Goal: Information Seeking & Learning: Learn about a topic

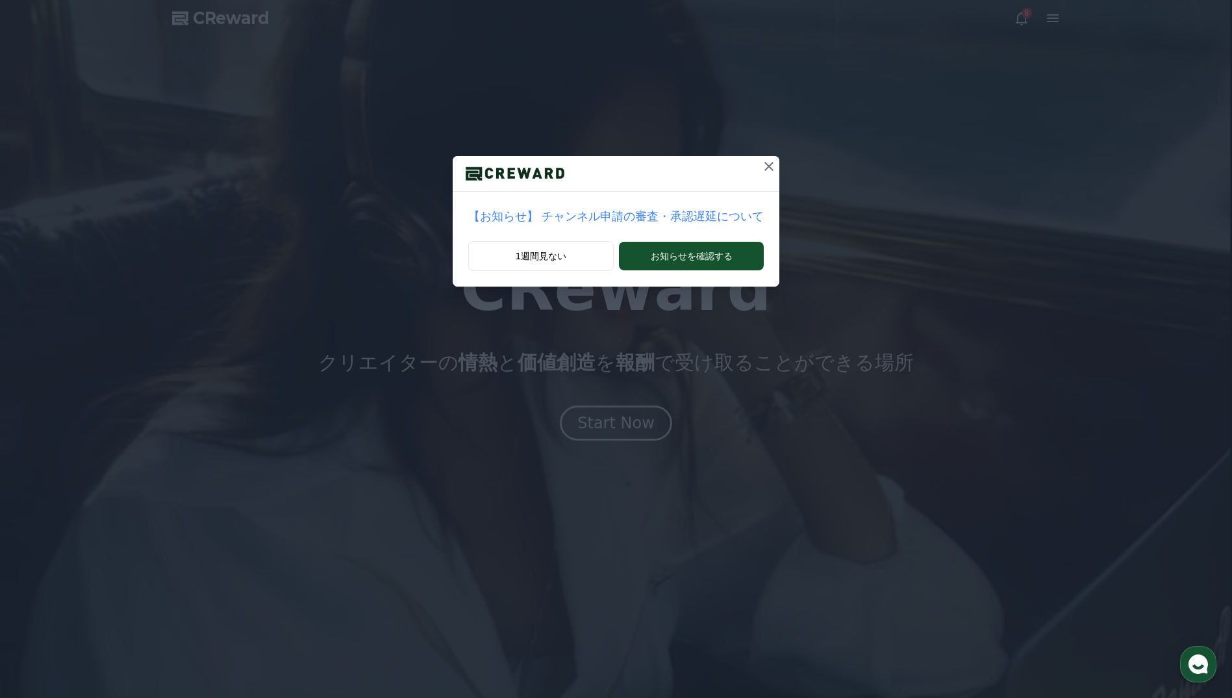
click at [761, 169] on icon at bounding box center [769, 167] width 16 height 16
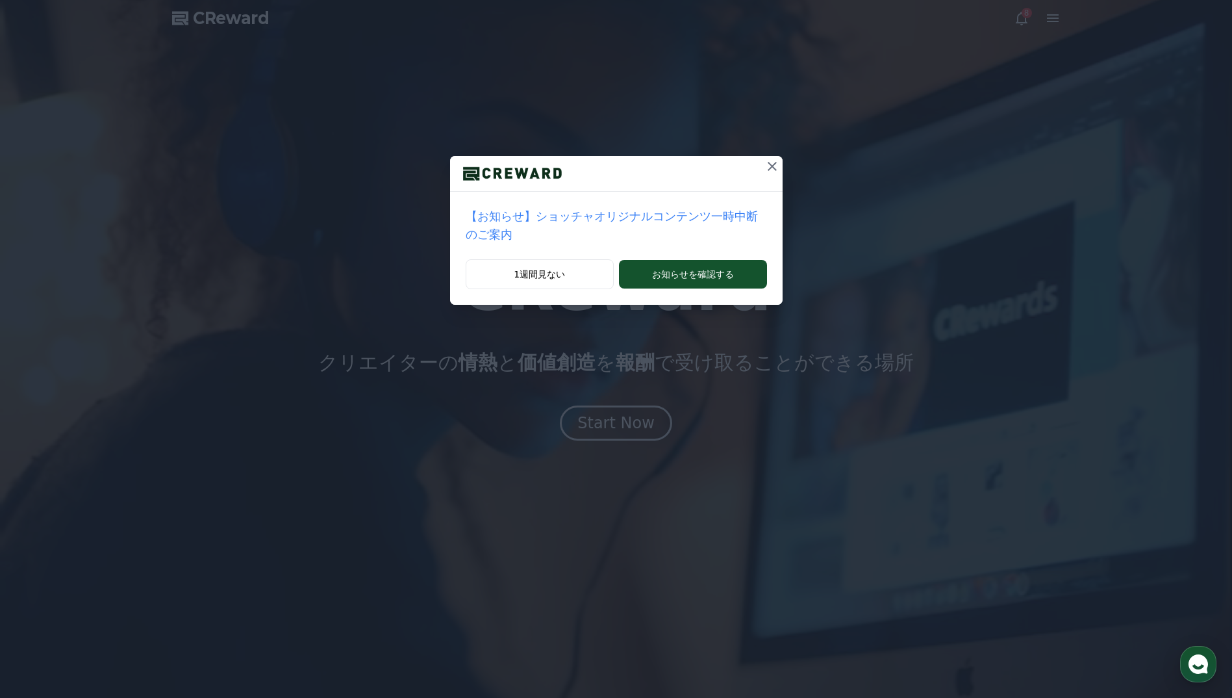
click at [762, 157] on button at bounding box center [772, 166] width 21 height 21
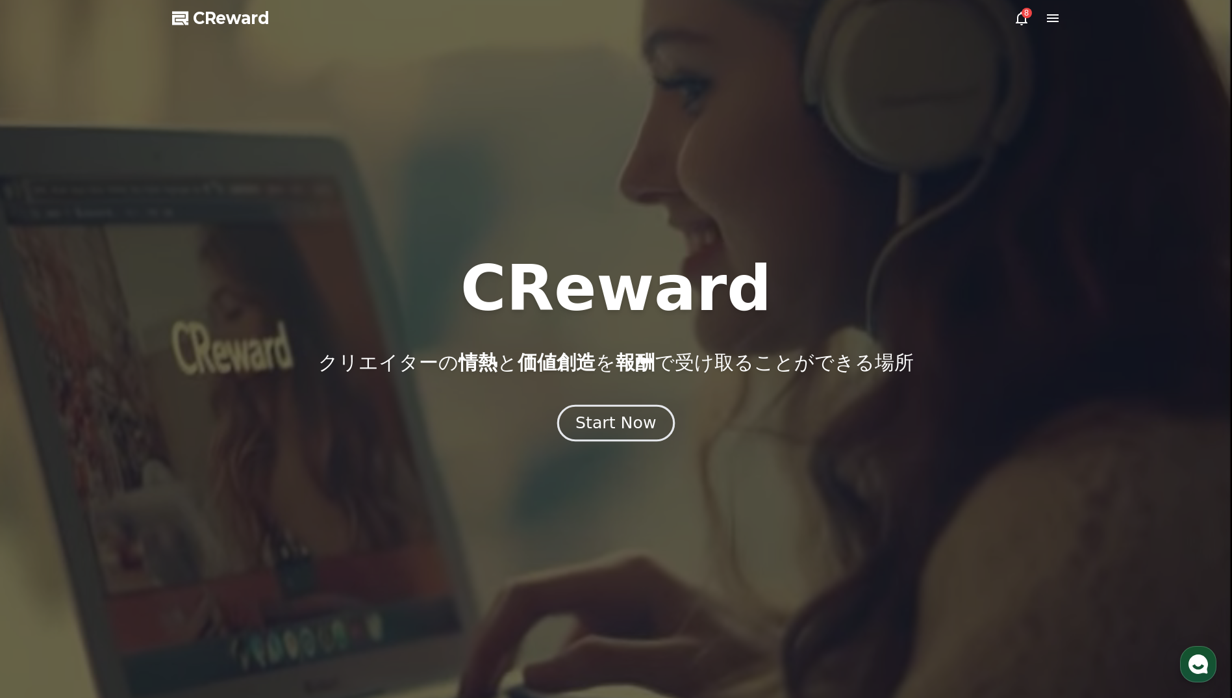
click at [626, 413] on div "Start Now" at bounding box center [616, 423] width 81 height 22
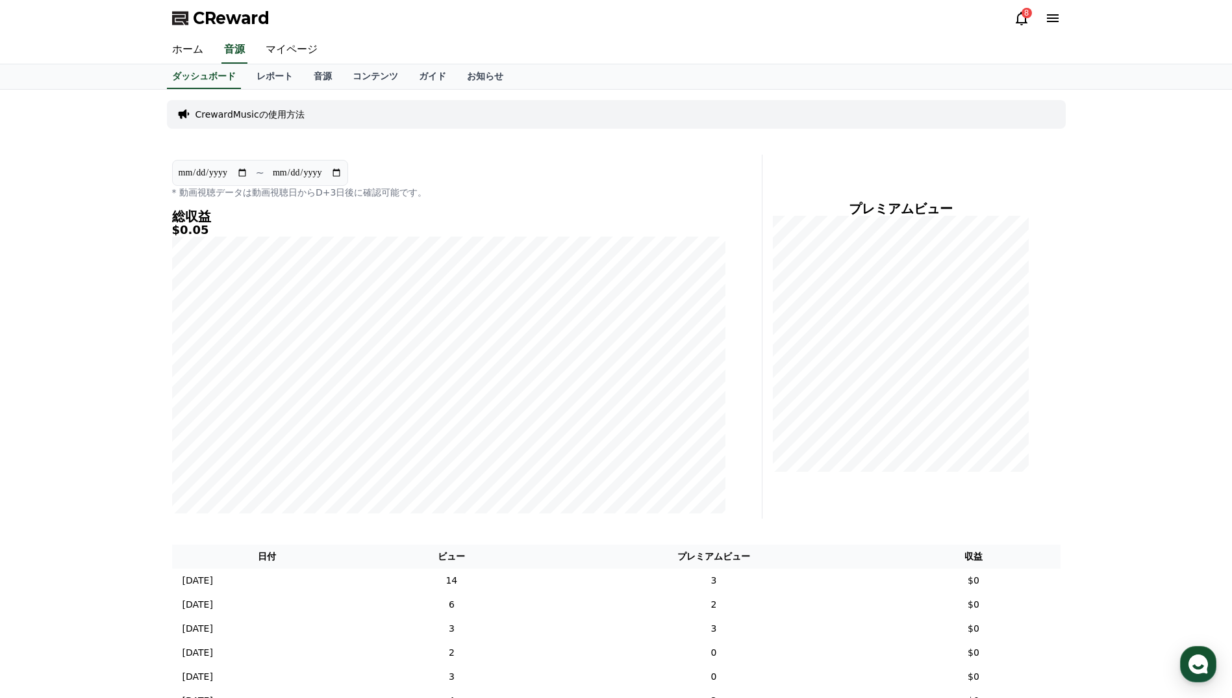
click at [1021, 22] on icon at bounding box center [1022, 19] width 12 height 14
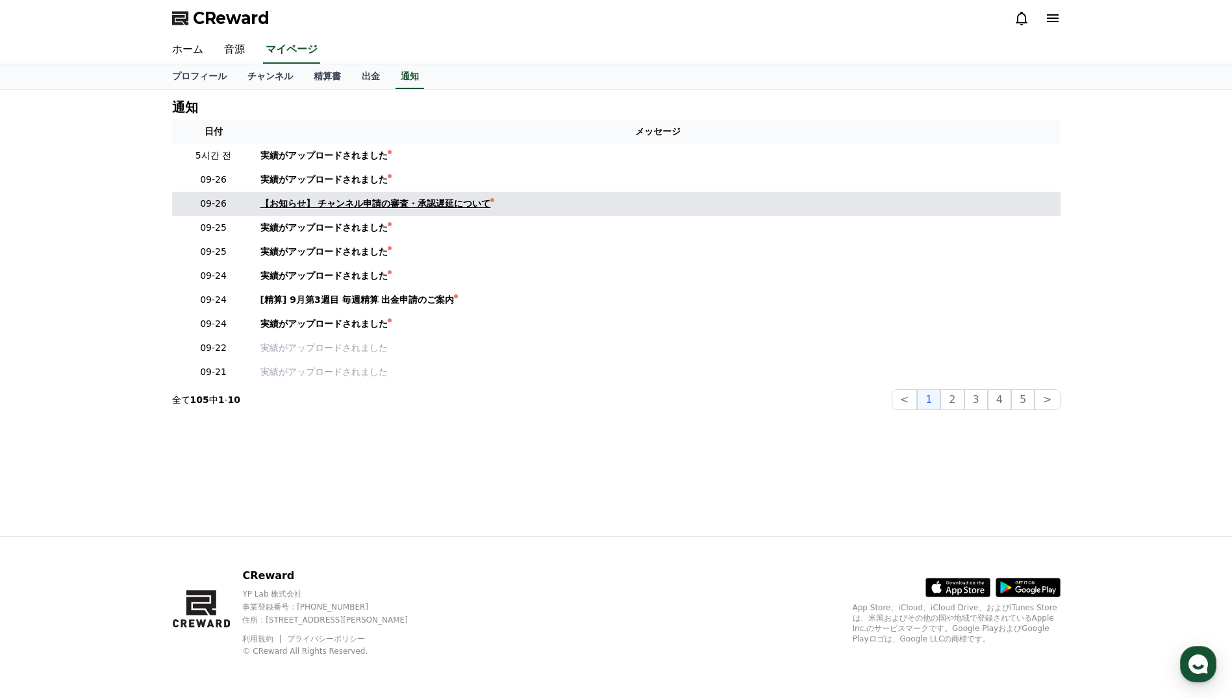
click at [376, 202] on div "【お知らせ】 チャンネル申請の審査・承認遅延について" at bounding box center [376, 204] width 231 height 14
